Goal: Information Seeking & Learning: Learn about a topic

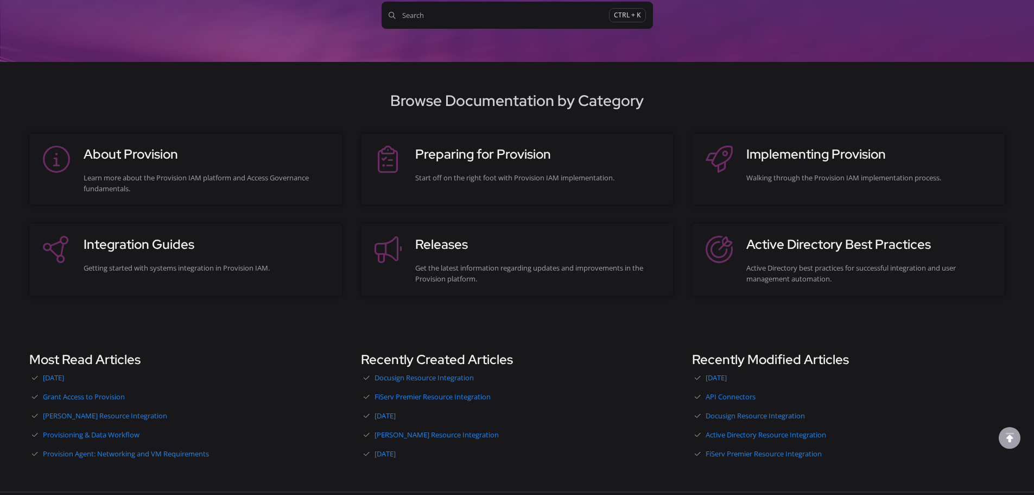
scroll to position [163, 0]
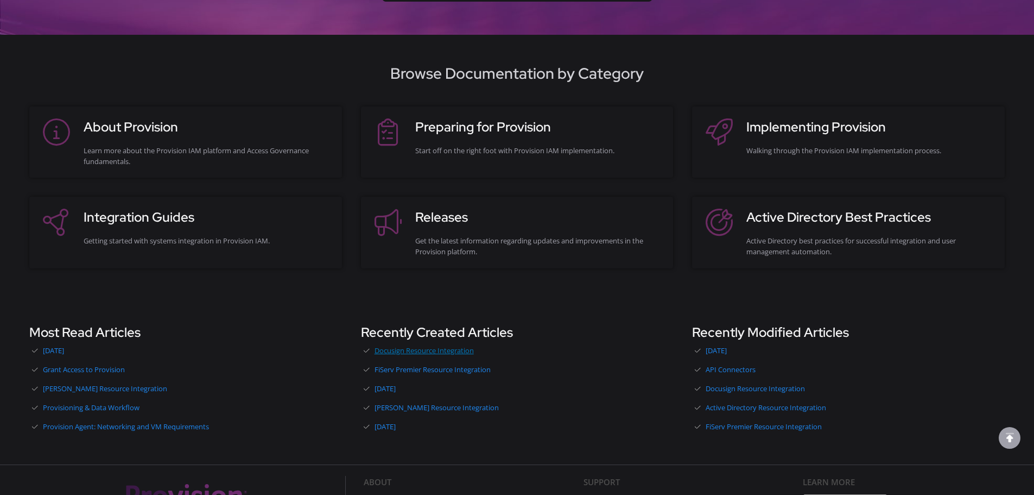
click at [436, 351] on link "Docusign Resource Integration" at bounding box center [517, 350] width 313 height 16
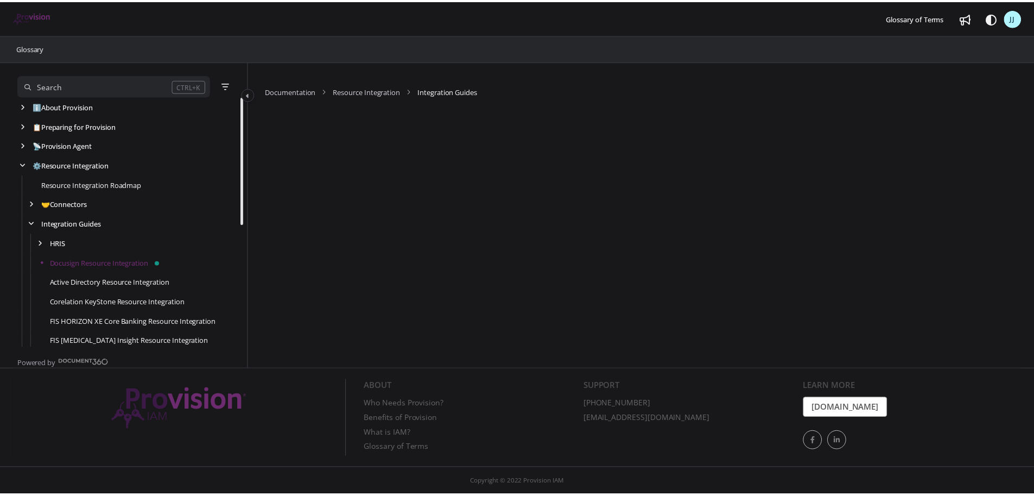
scroll to position [59, 0]
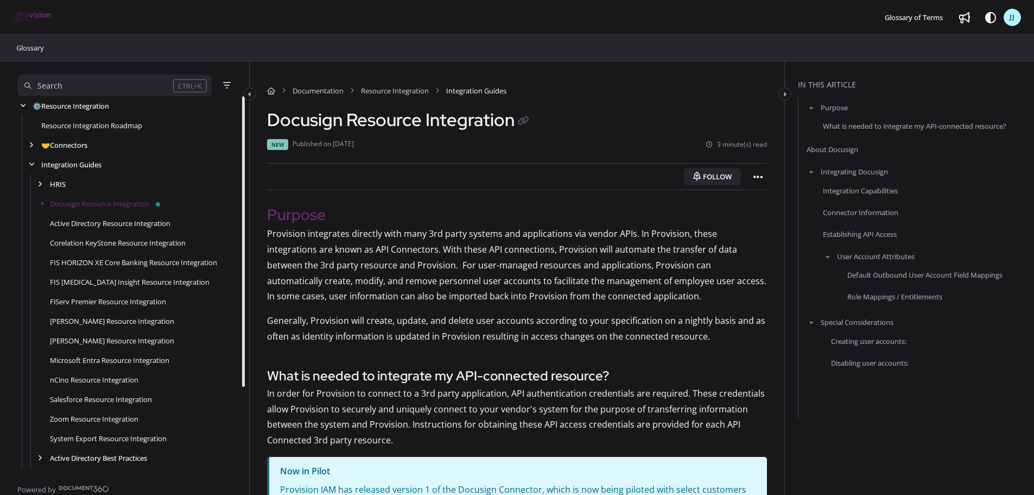
click at [695, 171] on button "Follow" at bounding box center [712, 176] width 57 height 17
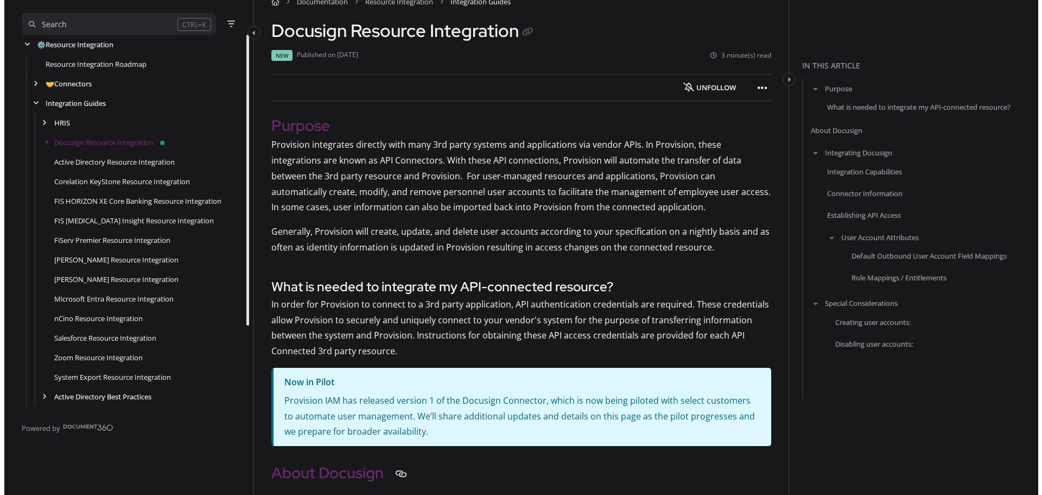
scroll to position [0, 0]
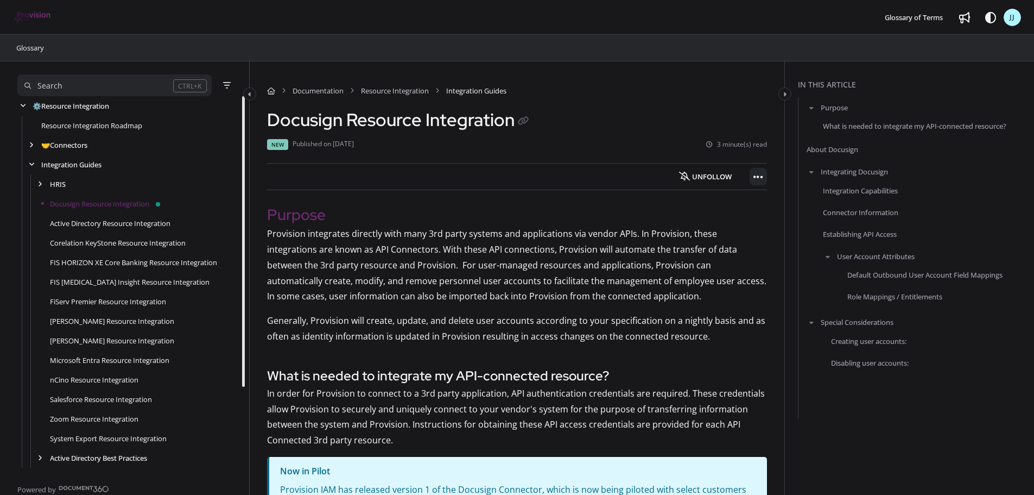
click at [758, 178] on icon "Article more options" at bounding box center [758, 177] width 10 height 11
click at [792, 204] on button "Export PDF" at bounding box center [817, 204] width 127 height 22
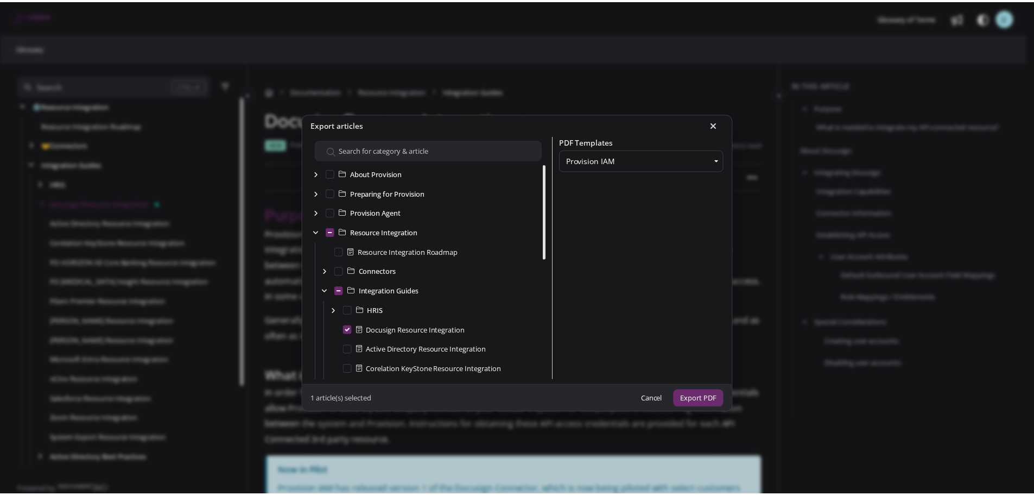
scroll to position [59, 0]
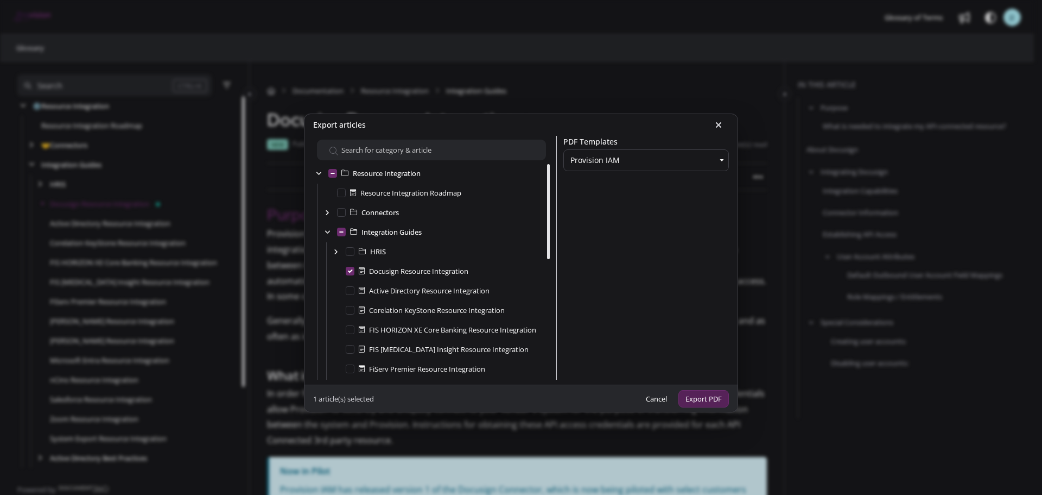
click at [695, 400] on button "Export PDF" at bounding box center [704, 399] width 50 height 18
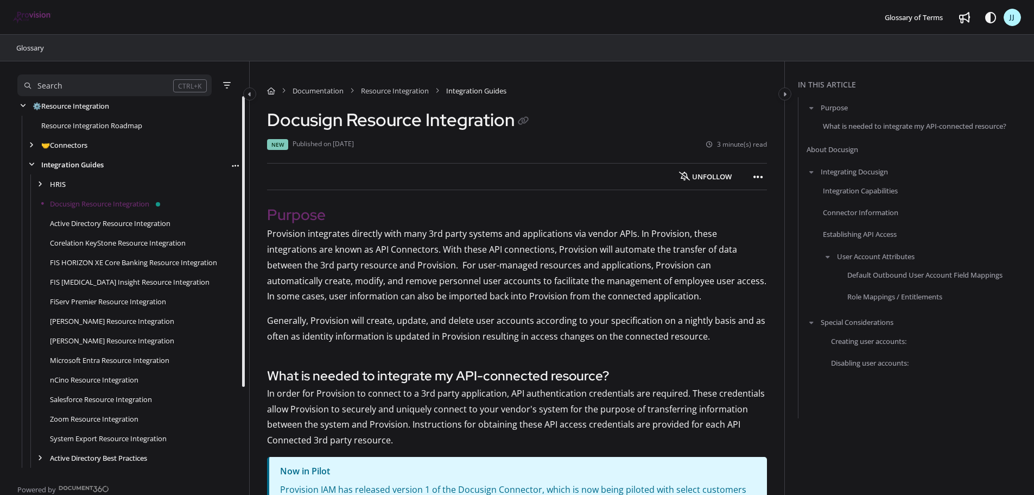
click at [71, 162] on link "Integration Guides" at bounding box center [72, 164] width 62 height 11
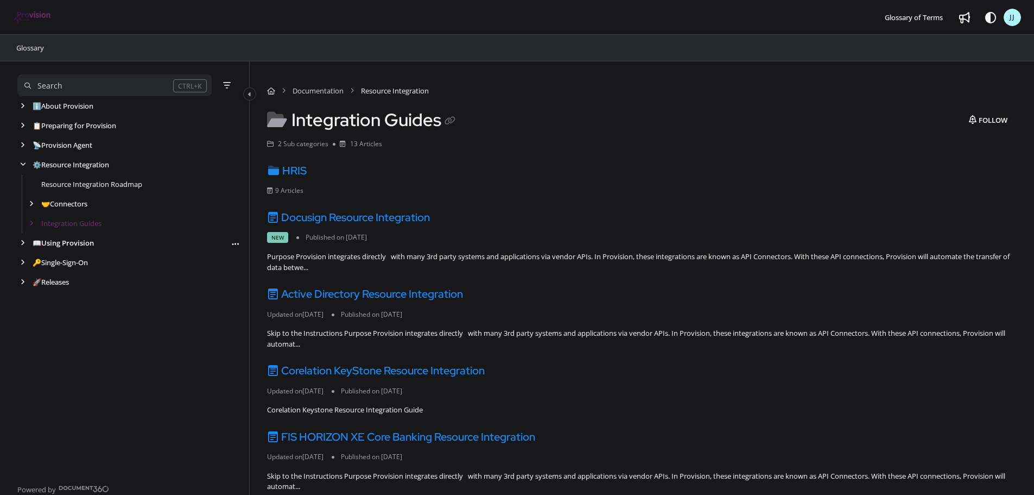
click at [71, 238] on link "📖 Using Provision" at bounding box center [63, 242] width 61 height 11
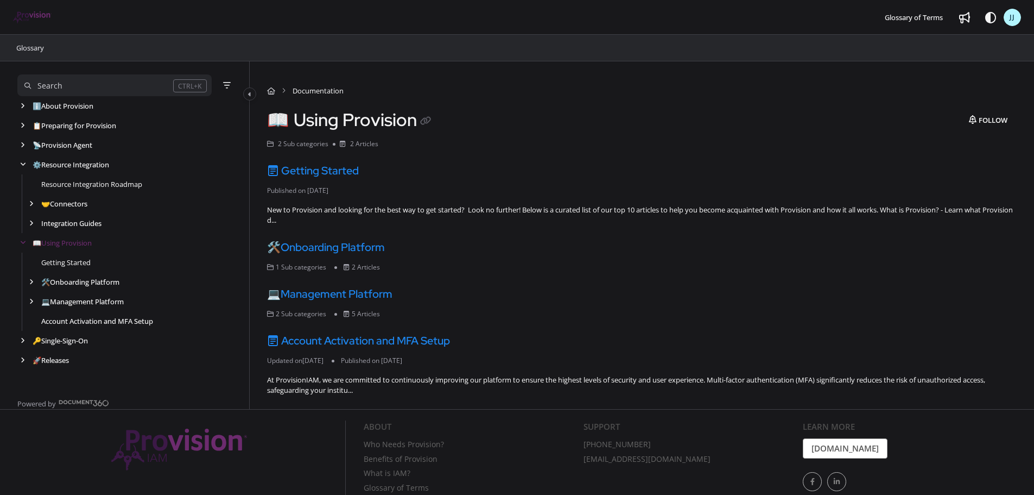
click at [106, 320] on link "Account Activation and MFA Setup" at bounding box center [97, 320] width 112 height 11
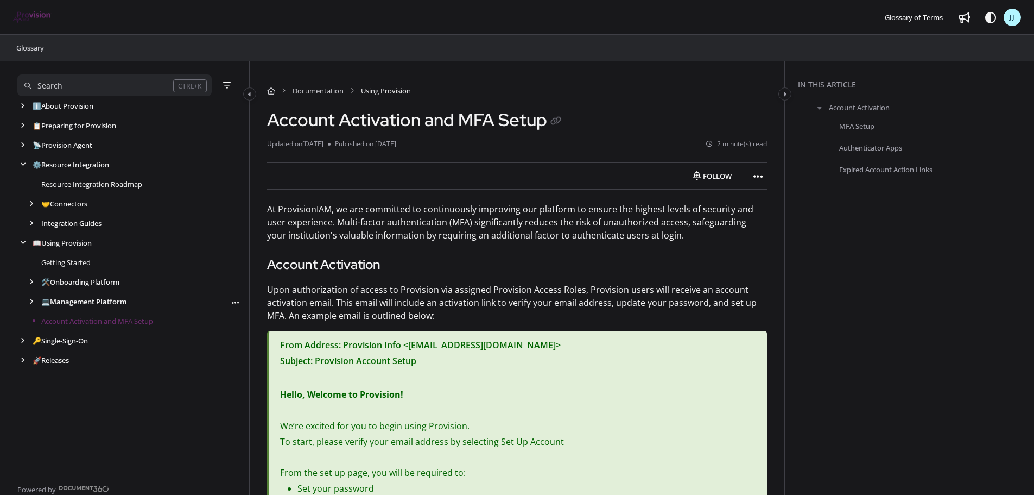
click at [97, 300] on link "💻 Management Platform" at bounding box center [83, 301] width 85 height 11
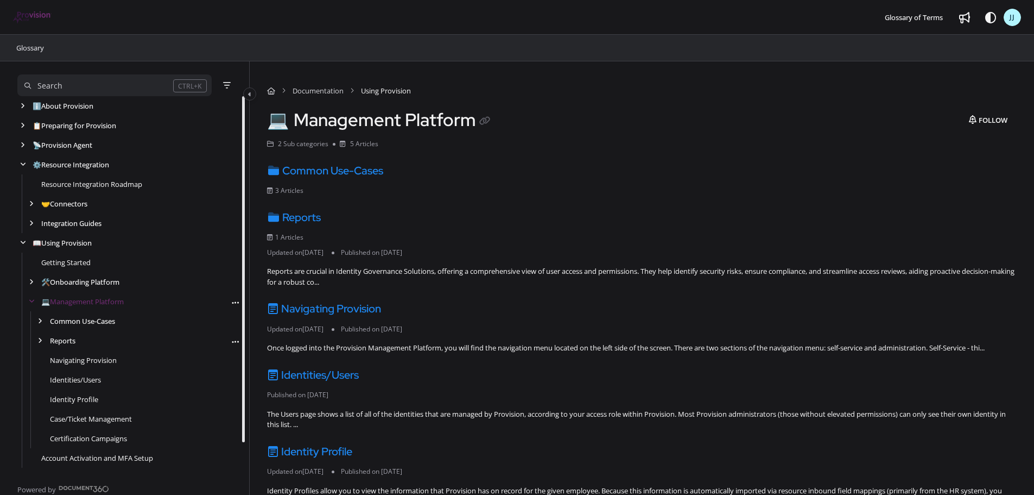
scroll to position [34, 0]
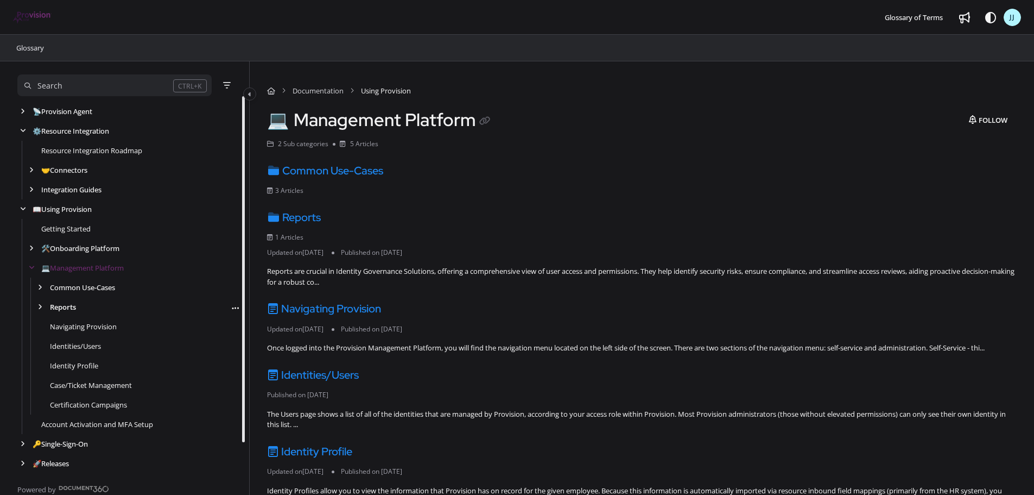
click at [62, 303] on link "Reports" at bounding box center [63, 306] width 26 height 11
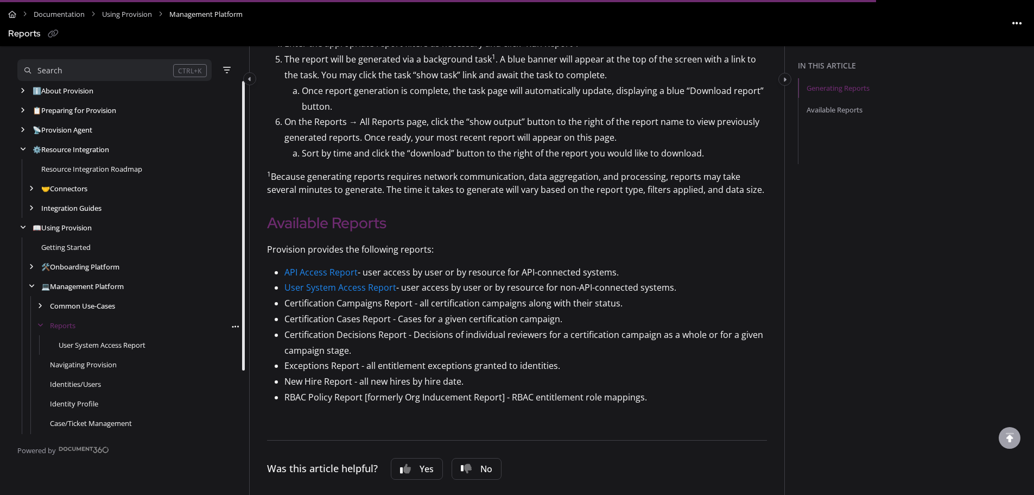
scroll to position [489, 0]
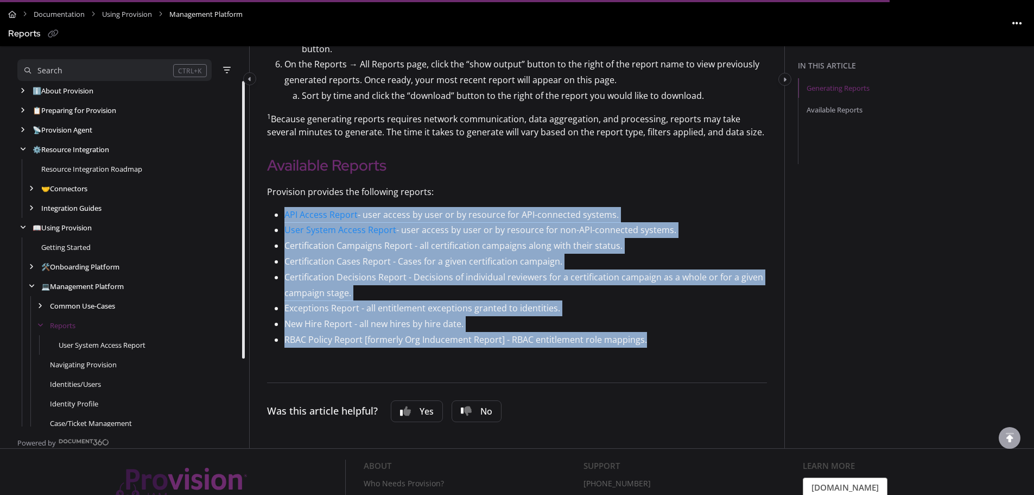
drag, startPoint x: 657, startPoint y: 339, endPoint x: 281, endPoint y: 212, distance: 396.4
click at [281, 212] on ul "API Access Report - user access by user or by resource for API-connected system…" at bounding box center [517, 277] width 500 height 141
click at [617, 298] on p "Certification Decisions Report - Decisions of individual reviewers for a certif…" at bounding box center [525, 284] width 483 height 31
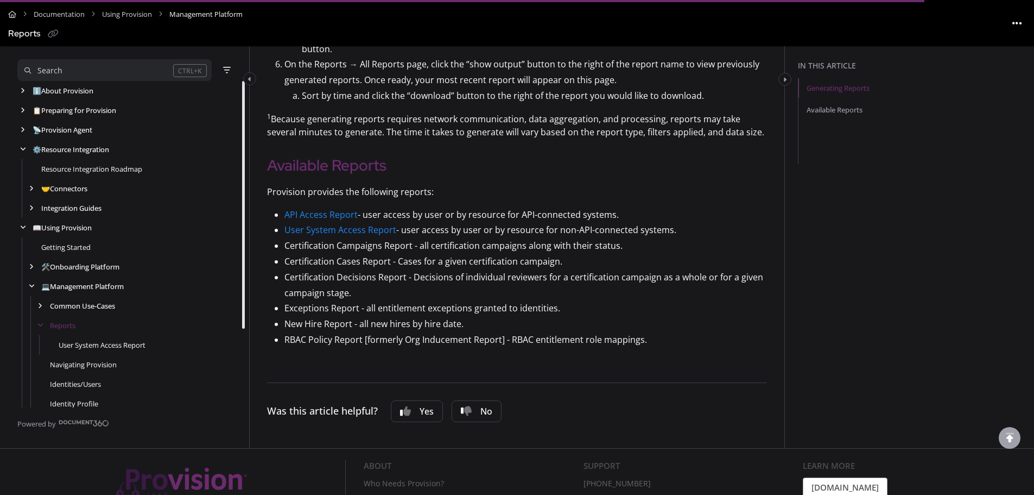
scroll to position [568, 0]
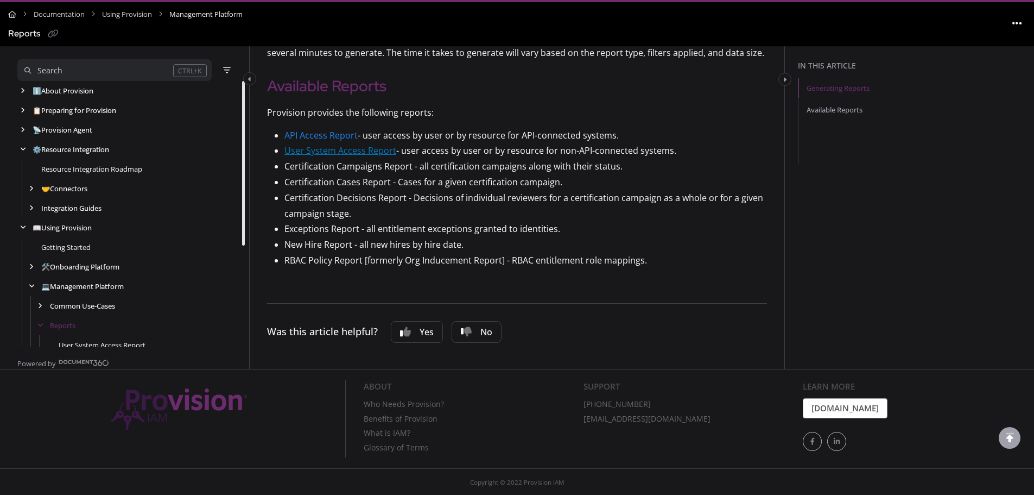
click at [340, 154] on link "User System Access Report" at bounding box center [340, 150] width 112 height 12
